Goal: Contribute content: Add original content to the website for others to see

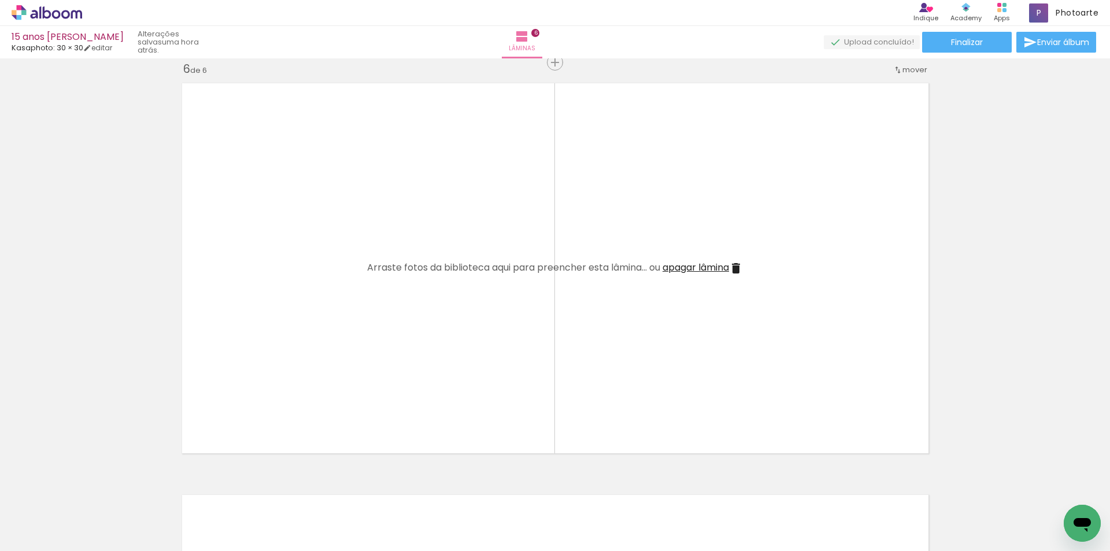
scroll to position [0, 1643]
click at [31, 531] on span "Adicionar Fotos" at bounding box center [41, 535] width 35 height 13
click at [0, 0] on input "file" at bounding box center [0, 0] width 0 height 0
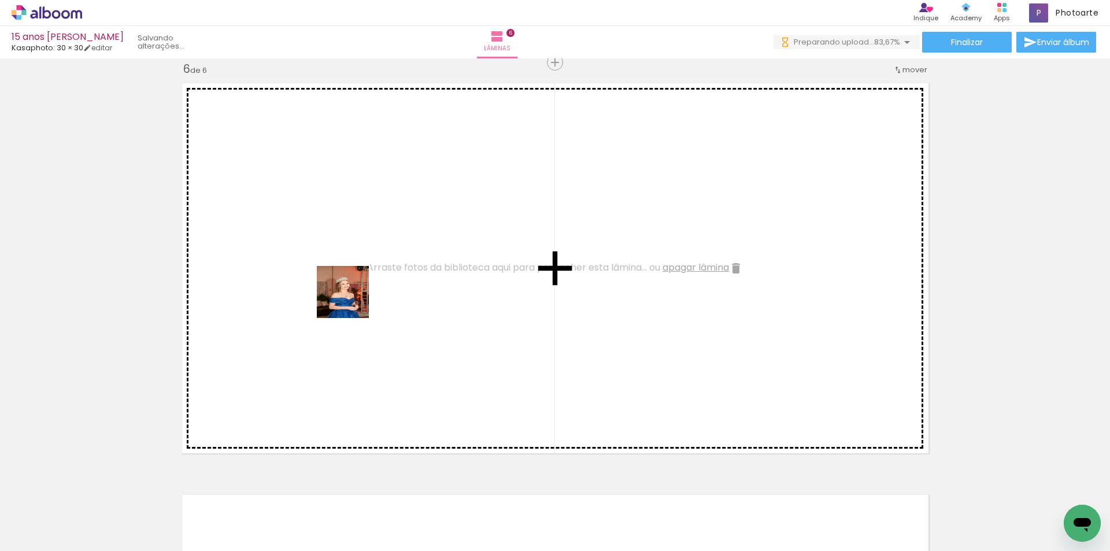
drag, startPoint x: 619, startPoint y: 517, endPoint x: 348, endPoint y: 296, distance: 349.6
click at [348, 296] on quentale-workspace at bounding box center [555, 275] width 1110 height 551
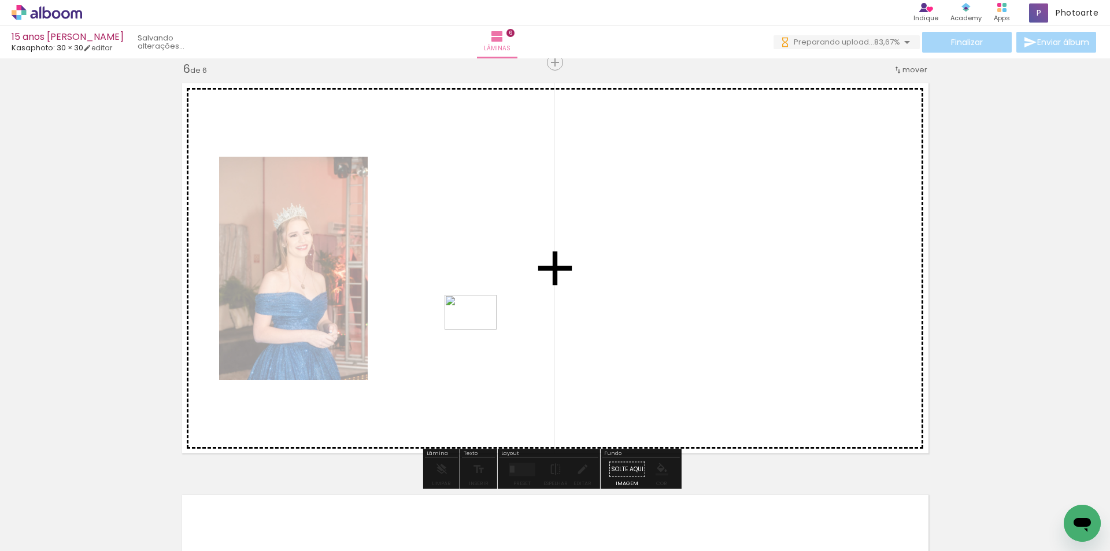
drag, startPoint x: 672, startPoint y: 508, endPoint x: 479, endPoint y: 329, distance: 262.6
click at [479, 329] on quentale-workspace at bounding box center [555, 275] width 1110 height 551
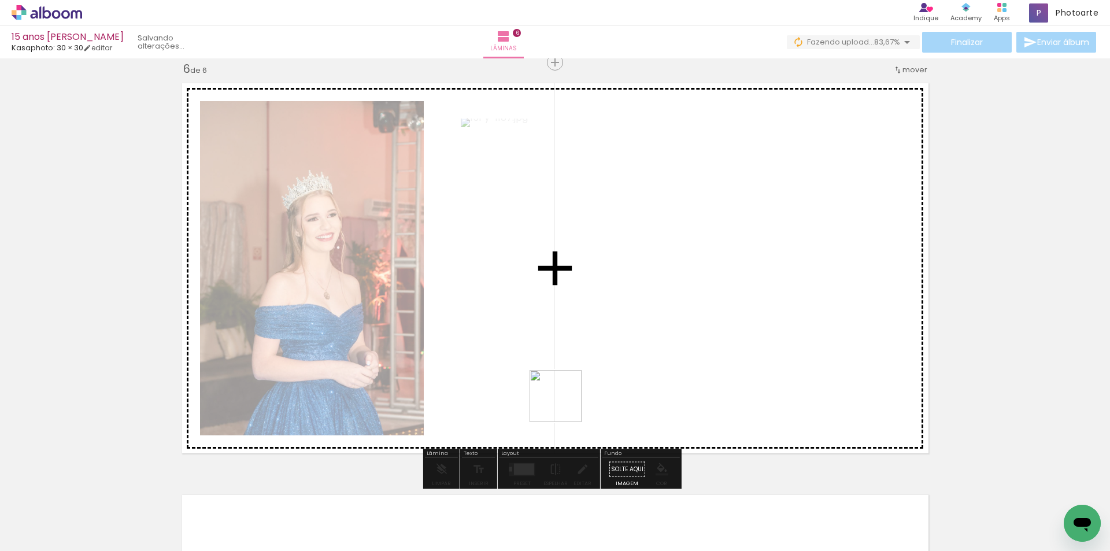
drag, startPoint x: 742, startPoint y: 514, endPoint x: 564, endPoint y: 405, distance: 209.2
click at [564, 405] on quentale-workspace at bounding box center [555, 275] width 1110 height 551
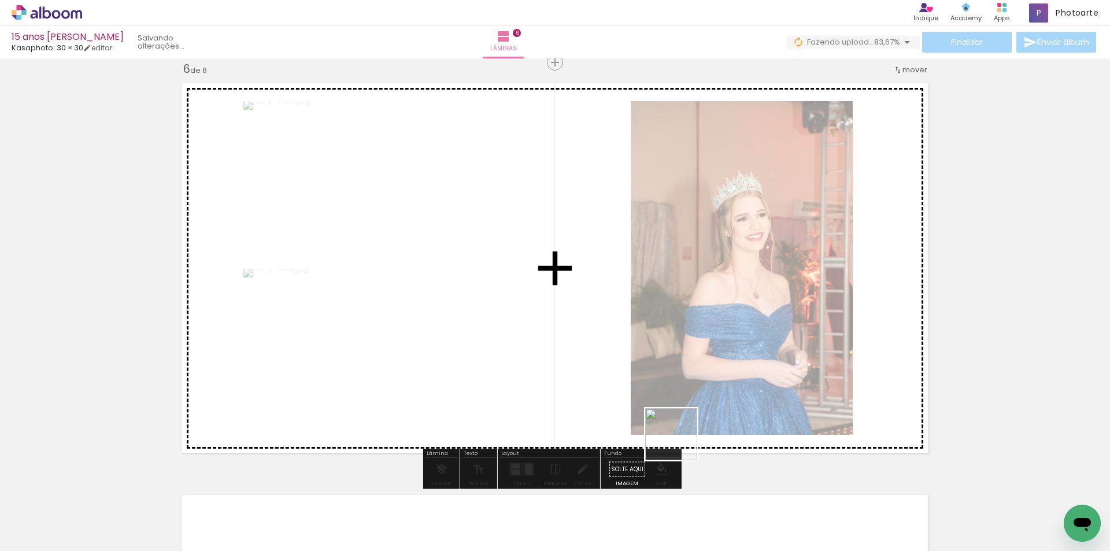
drag, startPoint x: 801, startPoint y: 522, endPoint x: 646, endPoint y: 405, distance: 194.3
click at [646, 405] on quentale-workspace at bounding box center [555, 275] width 1110 height 551
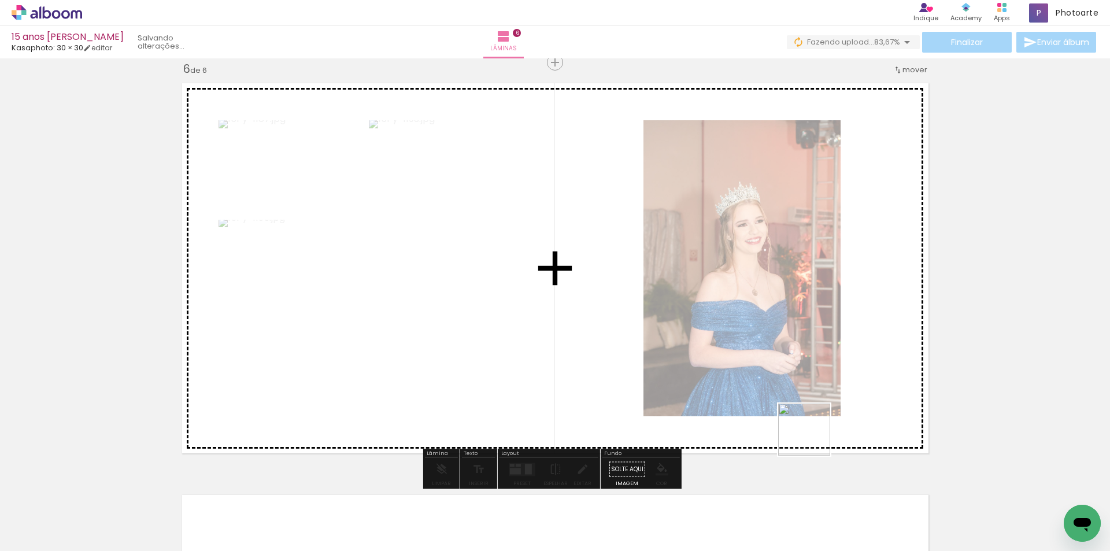
drag, startPoint x: 865, startPoint y: 509, endPoint x: 811, endPoint y: 431, distance: 94.8
click at [776, 387] on quentale-workspace at bounding box center [555, 275] width 1110 height 551
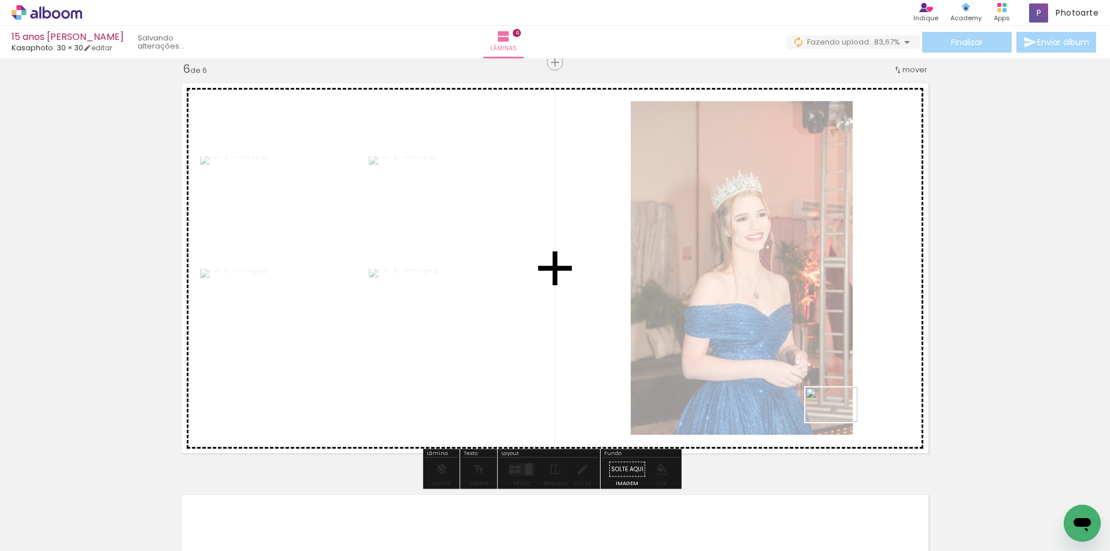
drag, startPoint x: 938, startPoint y: 513, endPoint x: 840, endPoint y: 422, distance: 133.8
click at [840, 422] on quentale-workspace at bounding box center [555, 275] width 1110 height 551
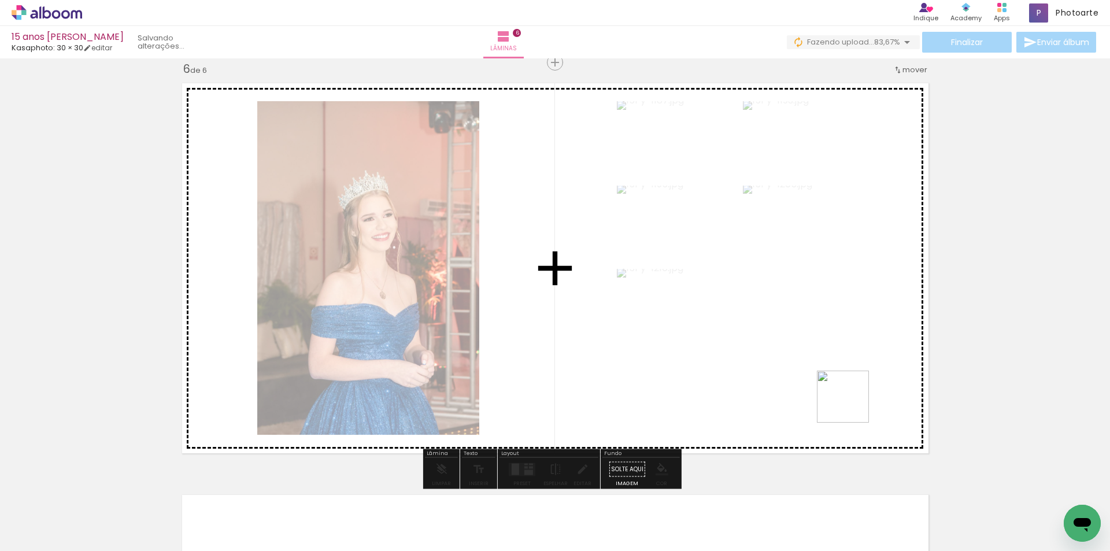
drag, startPoint x: 981, startPoint y: 512, endPoint x: 850, endPoint y: 405, distance: 169.2
click at [850, 405] on quentale-workspace at bounding box center [555, 275] width 1110 height 551
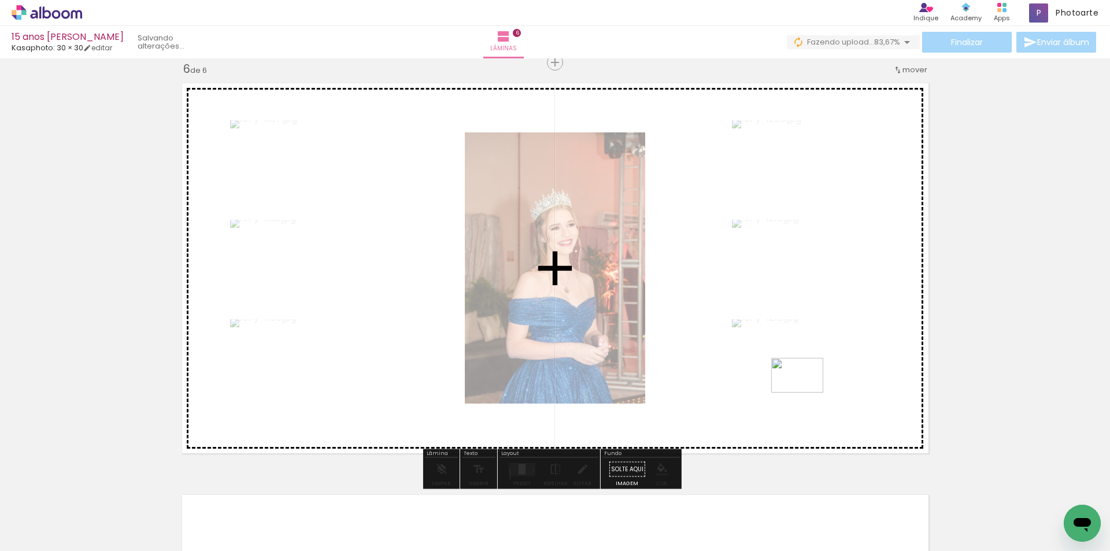
drag, startPoint x: 1047, startPoint y: 515, endPoint x: 806, endPoint y: 392, distance: 270.9
click at [806, 392] on quentale-workspace at bounding box center [555, 275] width 1110 height 551
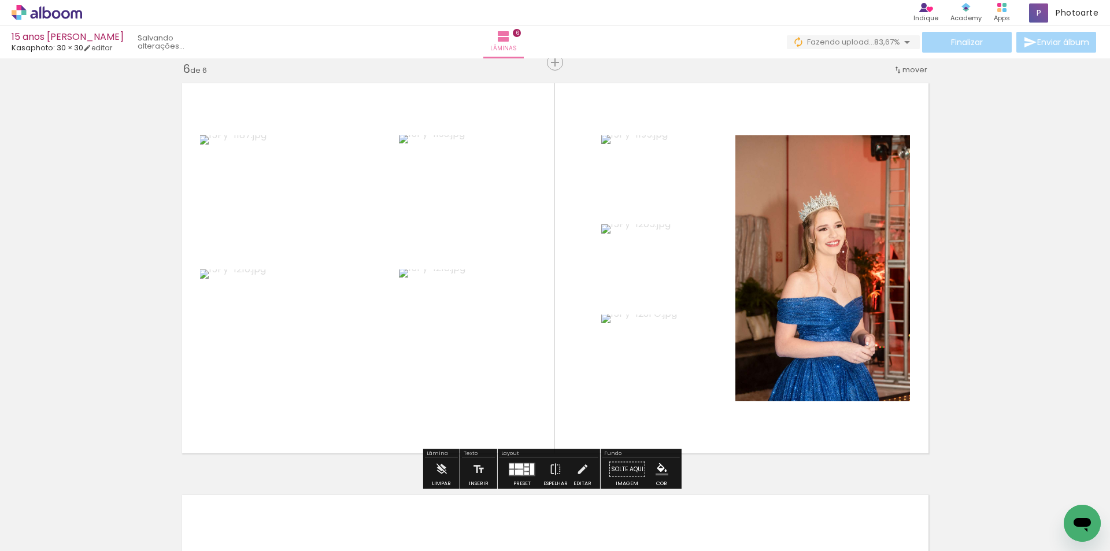
click at [519, 470] on div at bounding box center [519, 471] width 8 height 5
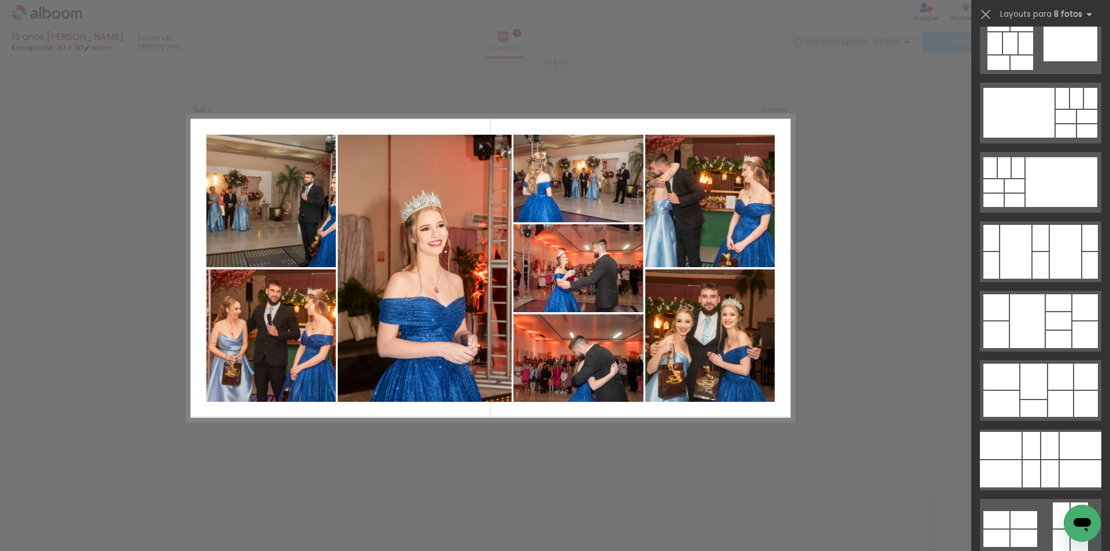
scroll to position [2485, 0]
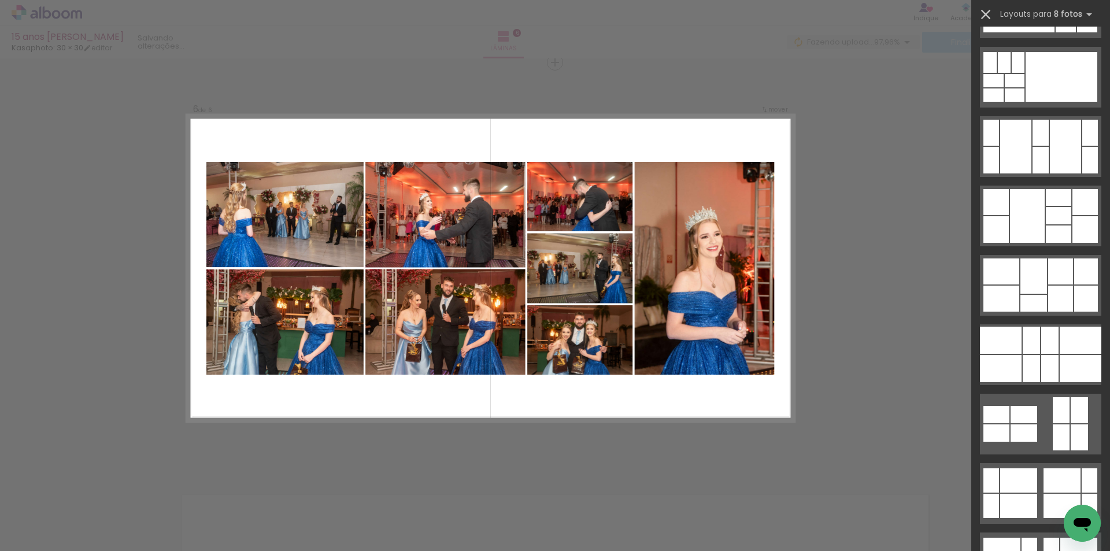
click at [983, 14] on iron-icon at bounding box center [985, 14] width 16 height 16
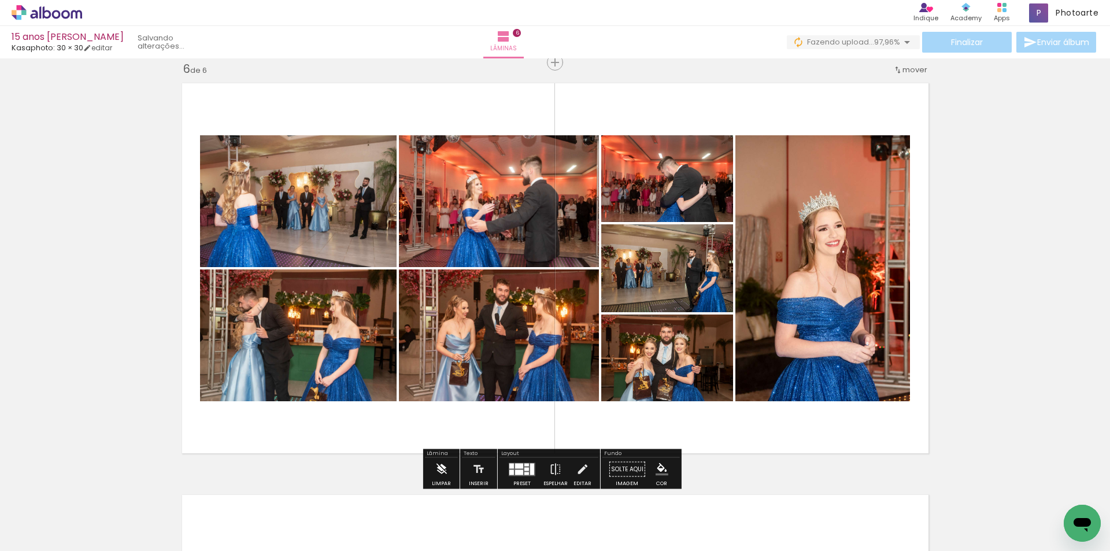
click at [439, 468] on iron-icon at bounding box center [441, 469] width 13 height 23
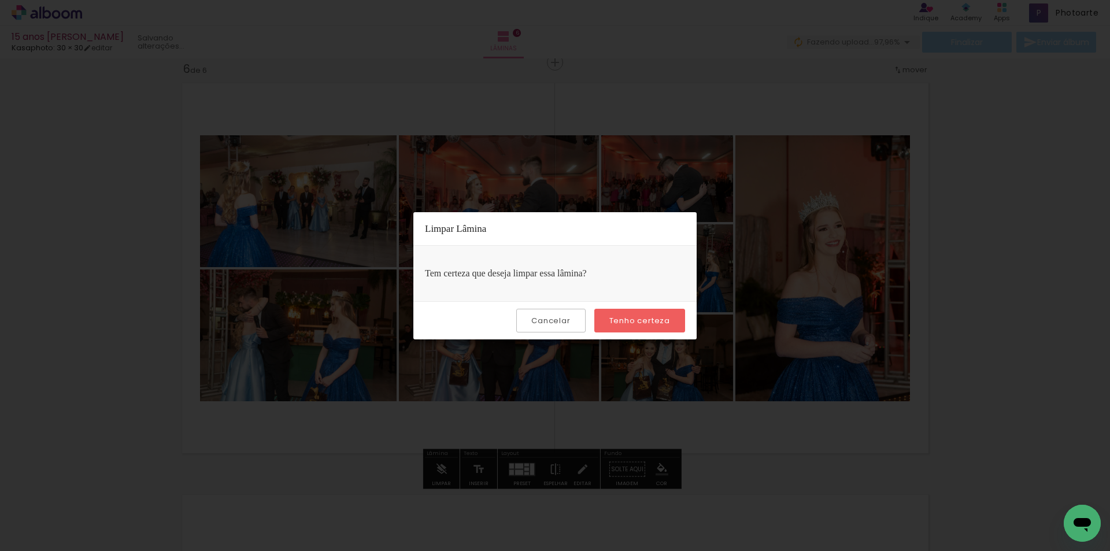
click at [0, 0] on slot "Tenho certeza" at bounding box center [0, 0] width 0 height 0
